Goal: Download file/media

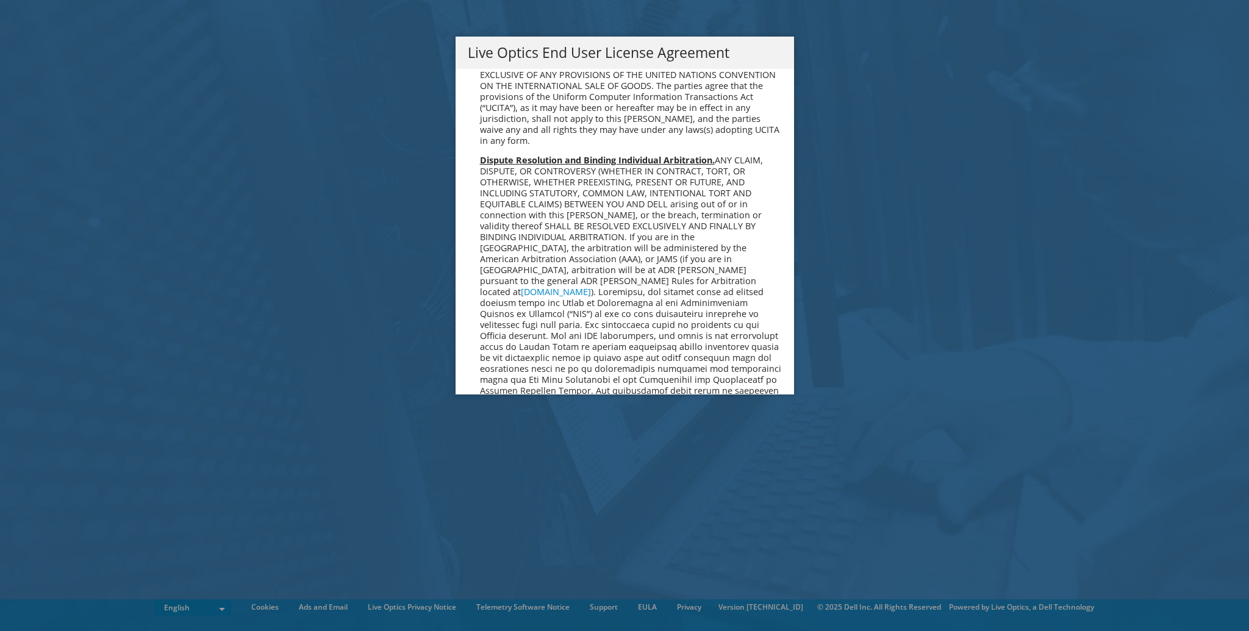
scroll to position [4613, 0]
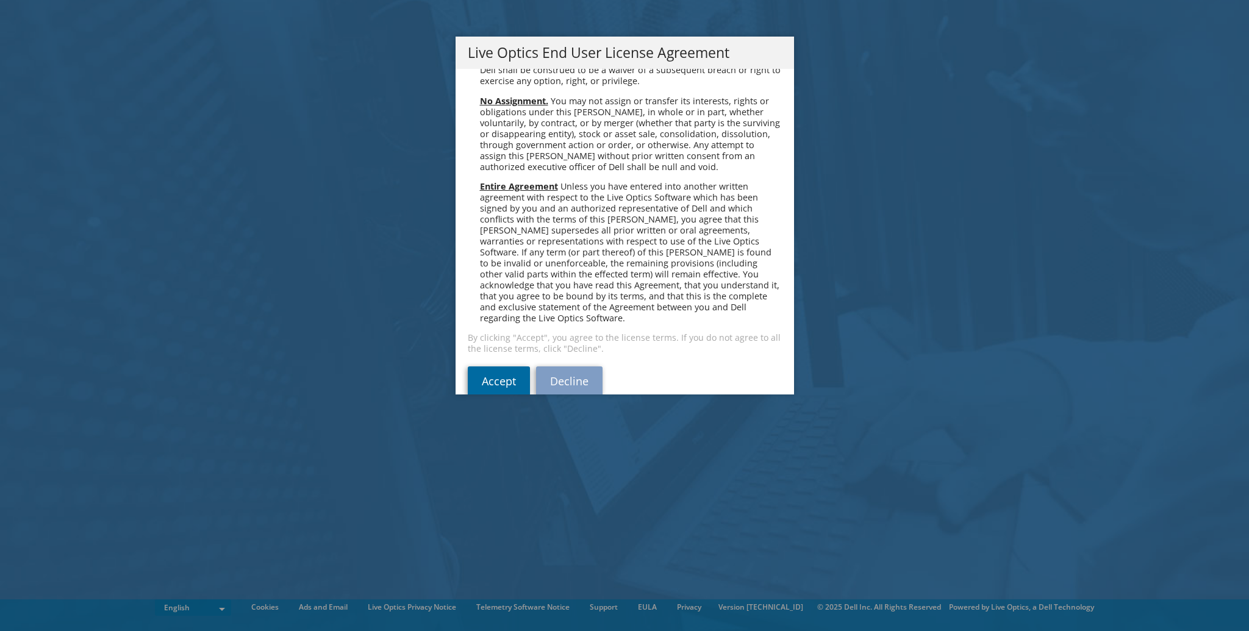
click at [490, 367] on link "Accept" at bounding box center [499, 381] width 62 height 29
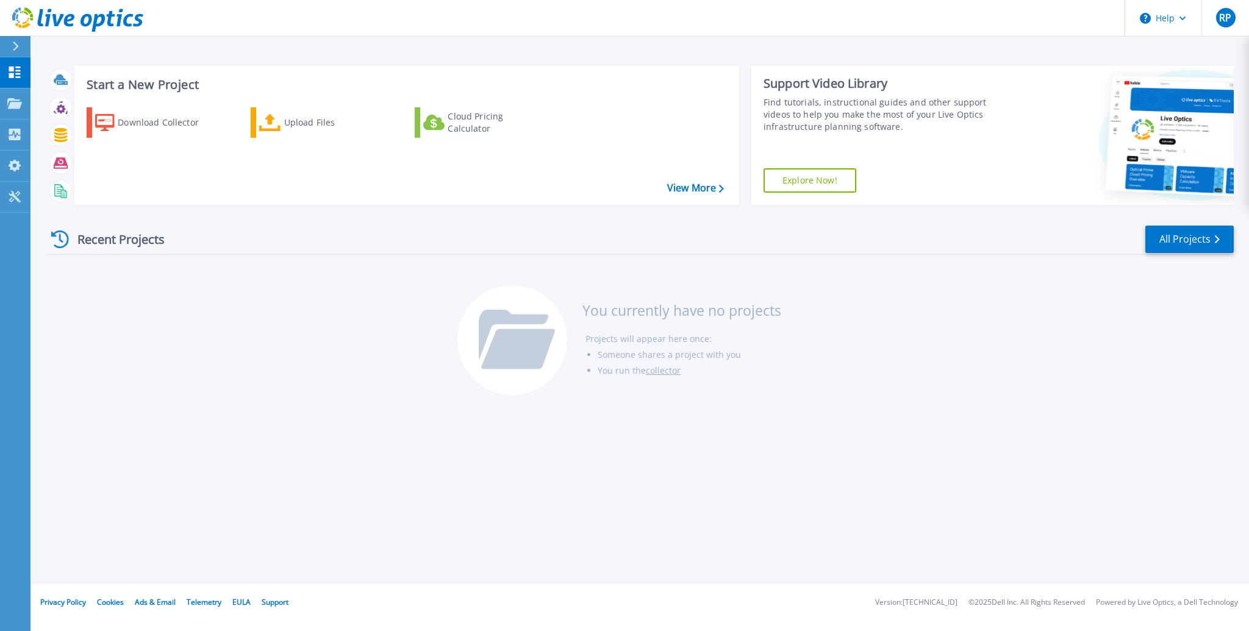
click at [303, 412] on div "Start a New Project Download Collector Upload Files Cloud Pricing Calculator Vi…" at bounding box center [640, 292] width 1219 height 584
click at [146, 125] on div "Download Collector" at bounding box center [167, 122] width 98 height 24
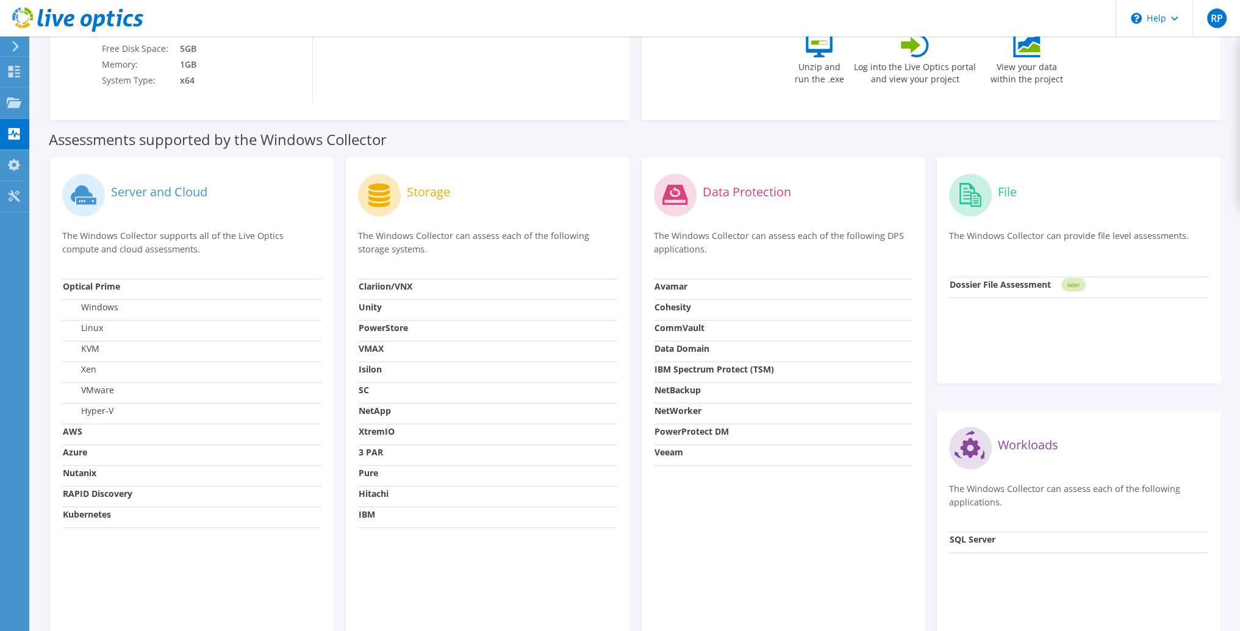
scroll to position [312, 0]
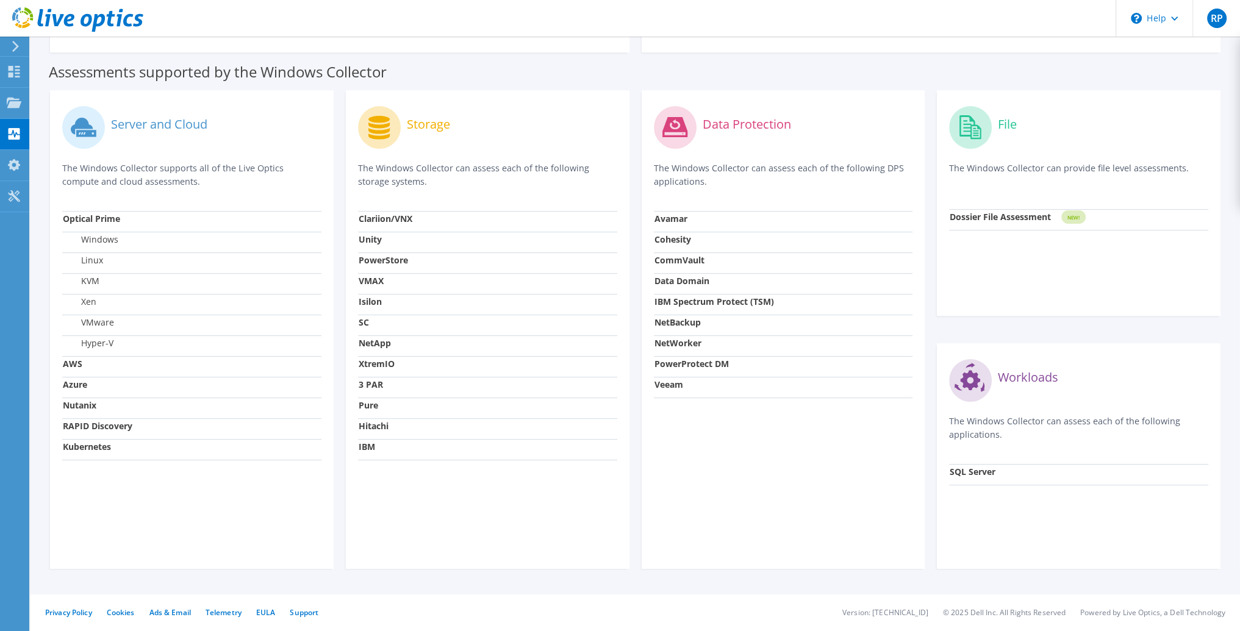
click at [721, 508] on div "Data Protection The Windows Collector can assess each of the following DPS appl…" at bounding box center [784, 329] width 284 height 479
drag, startPoint x: 414, startPoint y: 448, endPoint x: 340, endPoint y: 332, distance: 137.6
click at [340, 332] on div "Storage The Windows Collector can assess each of the following storage systems.…" at bounding box center [488, 329] width 296 height 479
click at [468, 528] on div "Storage The Windows Collector can assess each of the following storage systems.…" at bounding box center [488, 329] width 284 height 479
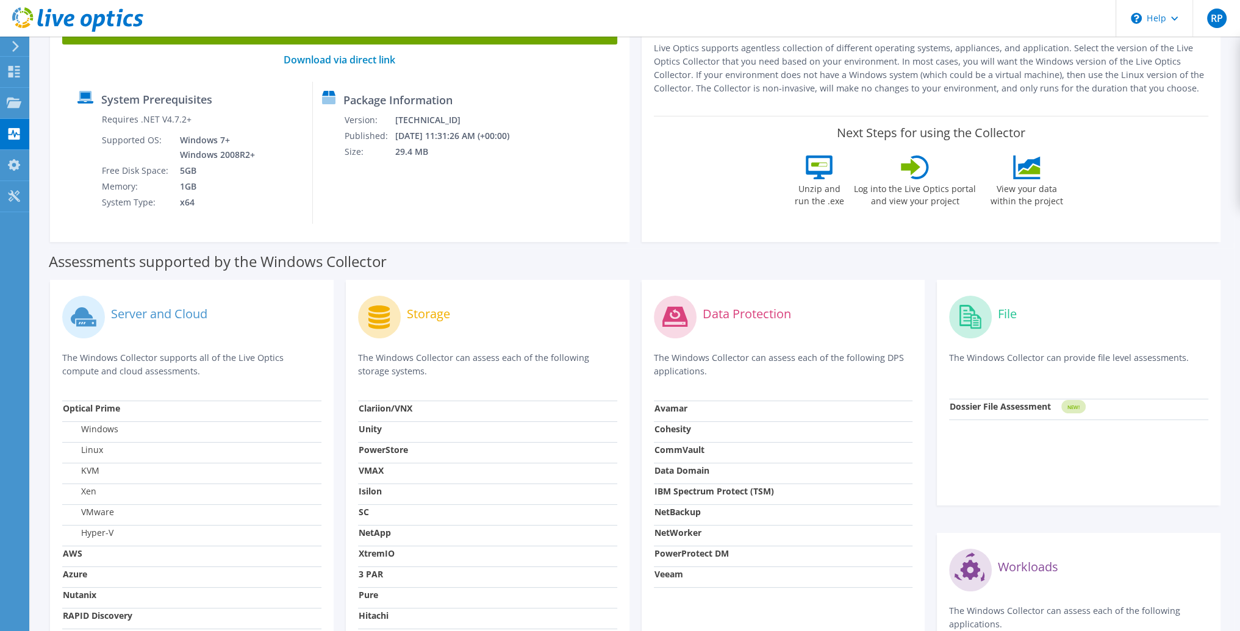
scroll to position [244, 0]
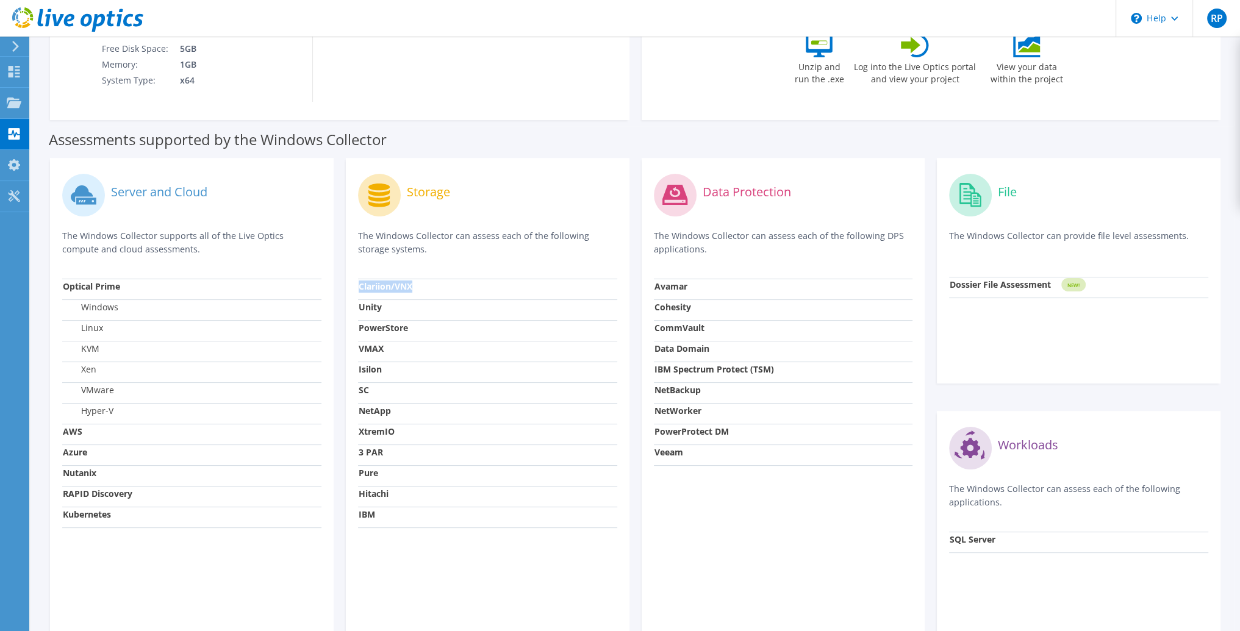
drag, startPoint x: 358, startPoint y: 289, endPoint x: 418, endPoint y: 285, distance: 60.5
click at [418, 285] on td "Clariion/VNX" at bounding box center [487, 289] width 259 height 21
drag, startPoint x: 427, startPoint y: 332, endPoint x: 365, endPoint y: 333, distance: 62.2
click at [365, 333] on td "PowerStore" at bounding box center [487, 330] width 259 height 21
click at [387, 356] on td "VMAX" at bounding box center [487, 351] width 259 height 21
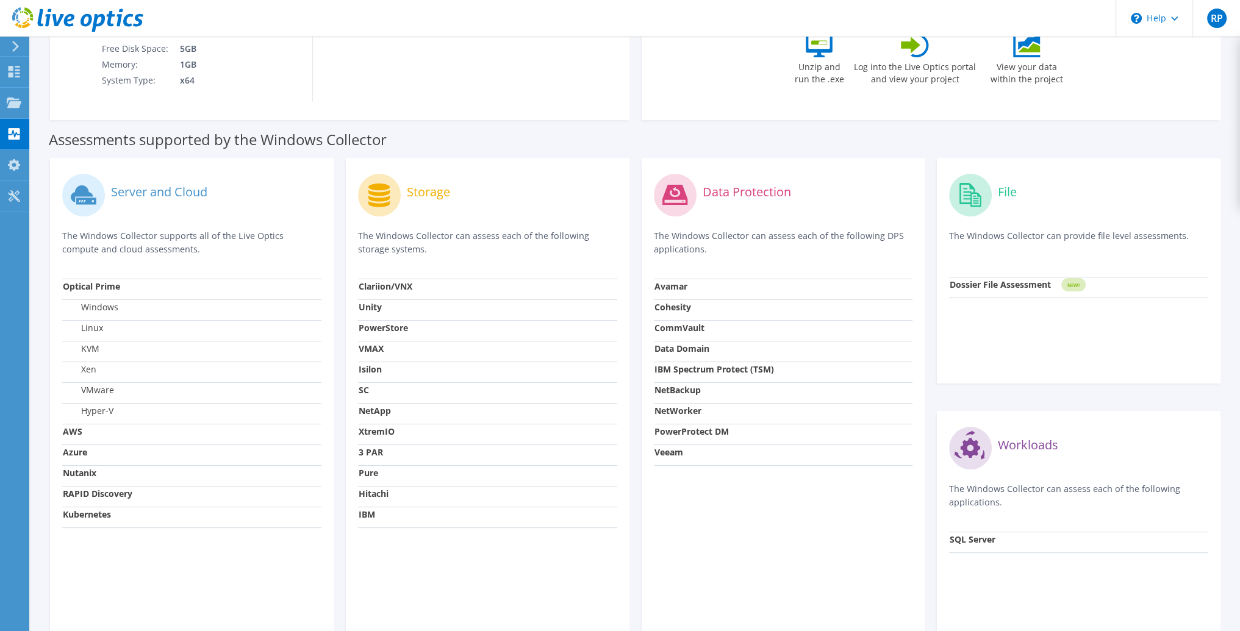
click at [395, 398] on td "SC" at bounding box center [487, 392] width 259 height 21
click at [410, 452] on td "3 PAR" at bounding box center [487, 455] width 259 height 21
click at [413, 525] on td "IBM" at bounding box center [487, 517] width 259 height 21
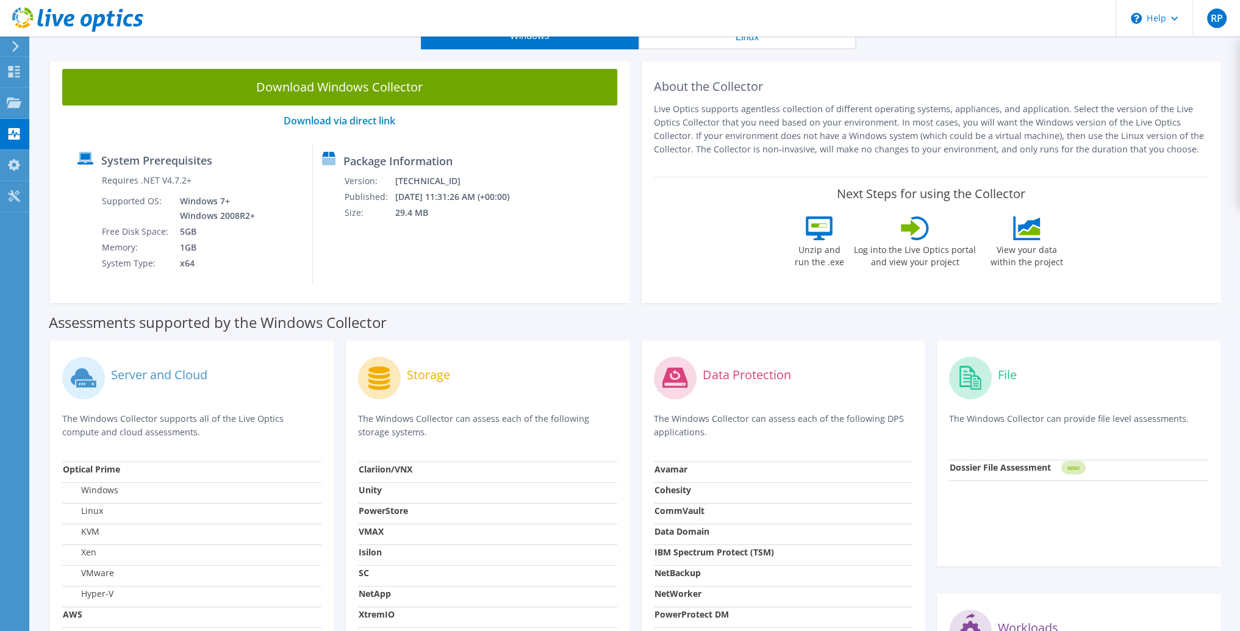
scroll to position [0, 0]
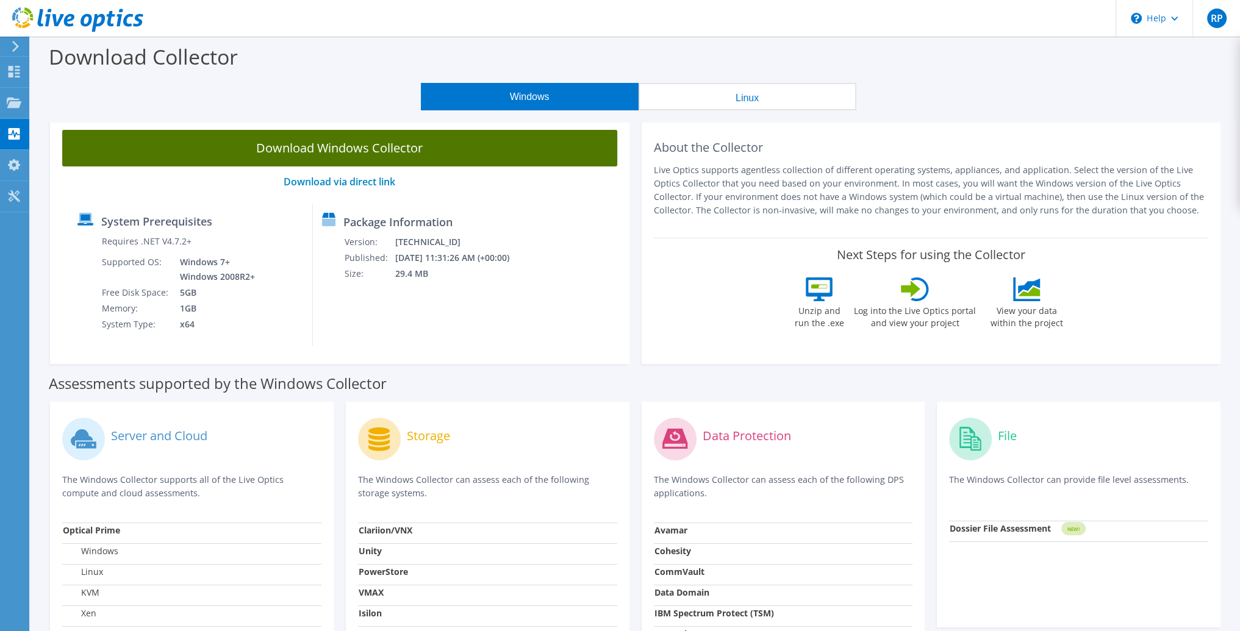
click at [322, 140] on link "Download Windows Collector" at bounding box center [339, 148] width 555 height 37
